Goal: Task Accomplishment & Management: Use online tool/utility

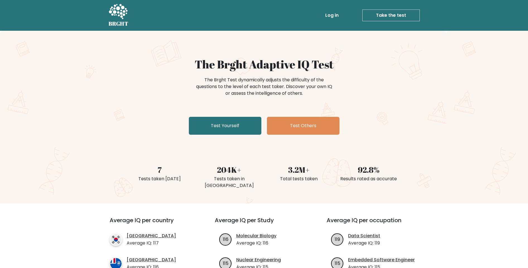
click at [333, 18] on link "Log in" at bounding box center [332, 15] width 18 height 11
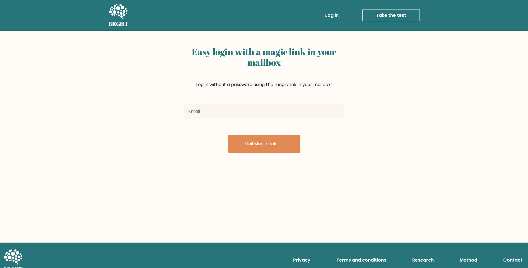
click at [253, 109] on input "email" at bounding box center [264, 112] width 161 height 16
type input "mrscatimpo@gmail.com"
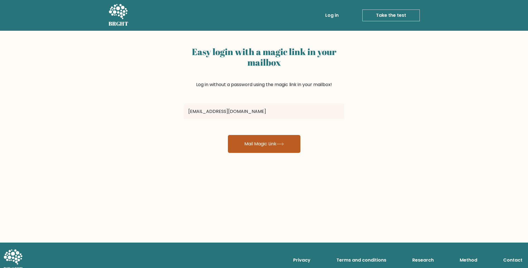
click at [253, 141] on button "Mail Magic Link" at bounding box center [264, 144] width 73 height 18
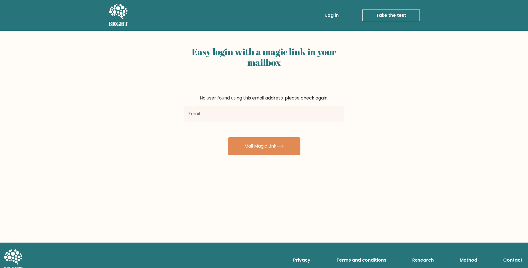
click at [397, 18] on link "Take the test" at bounding box center [391, 15] width 57 height 12
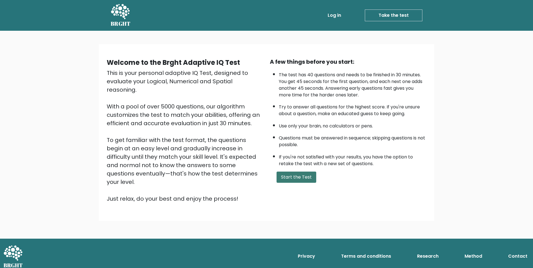
click at [289, 179] on button "Start the Test" at bounding box center [296, 176] width 40 height 11
